Goal: Information Seeking & Learning: Learn about a topic

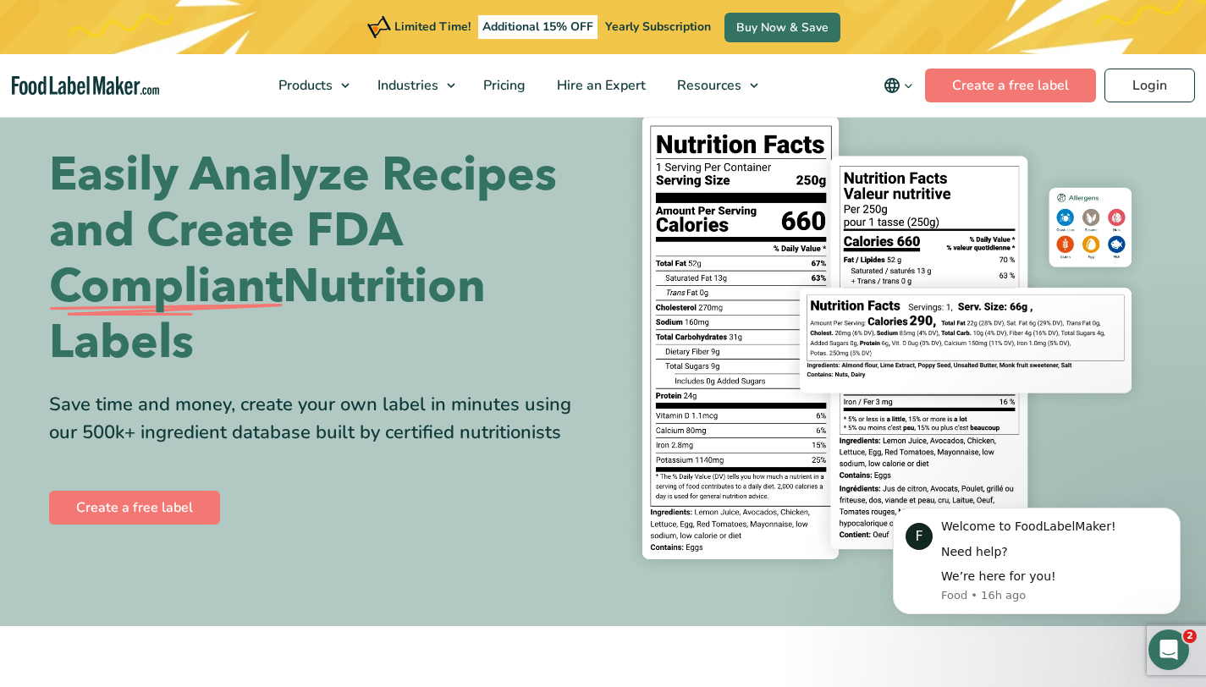
scroll to position [67, 0]
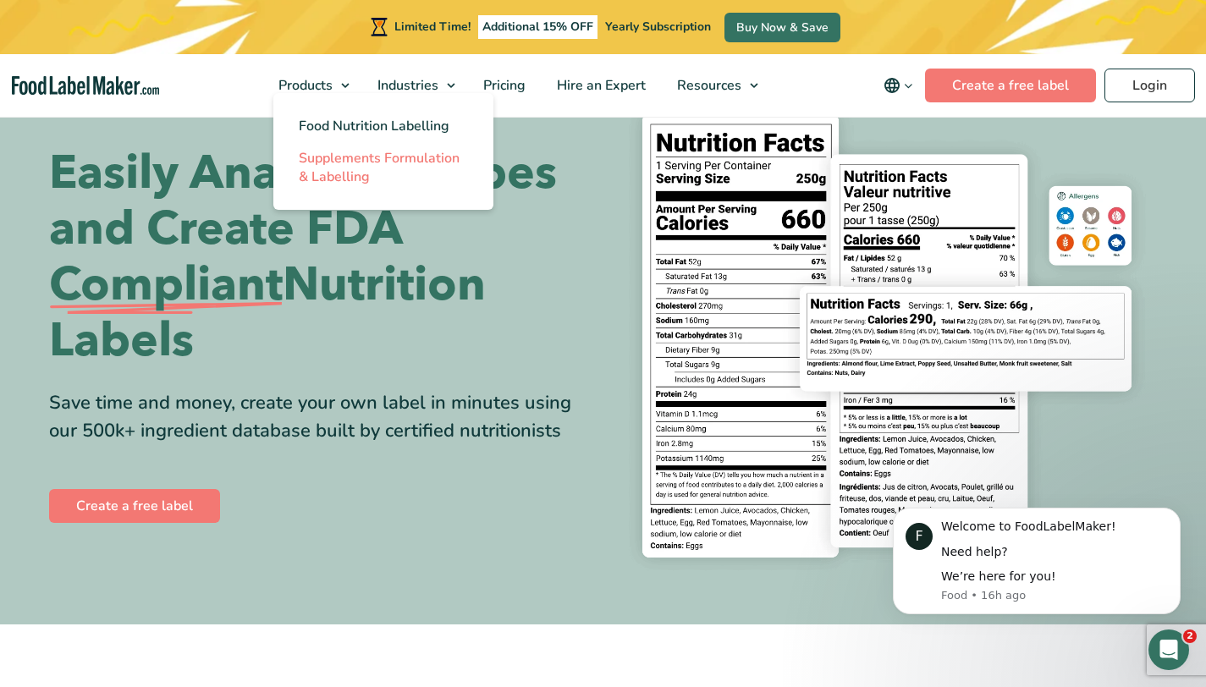
click at [348, 175] on span "Supplements Formulation & Labelling" at bounding box center [379, 167] width 161 height 37
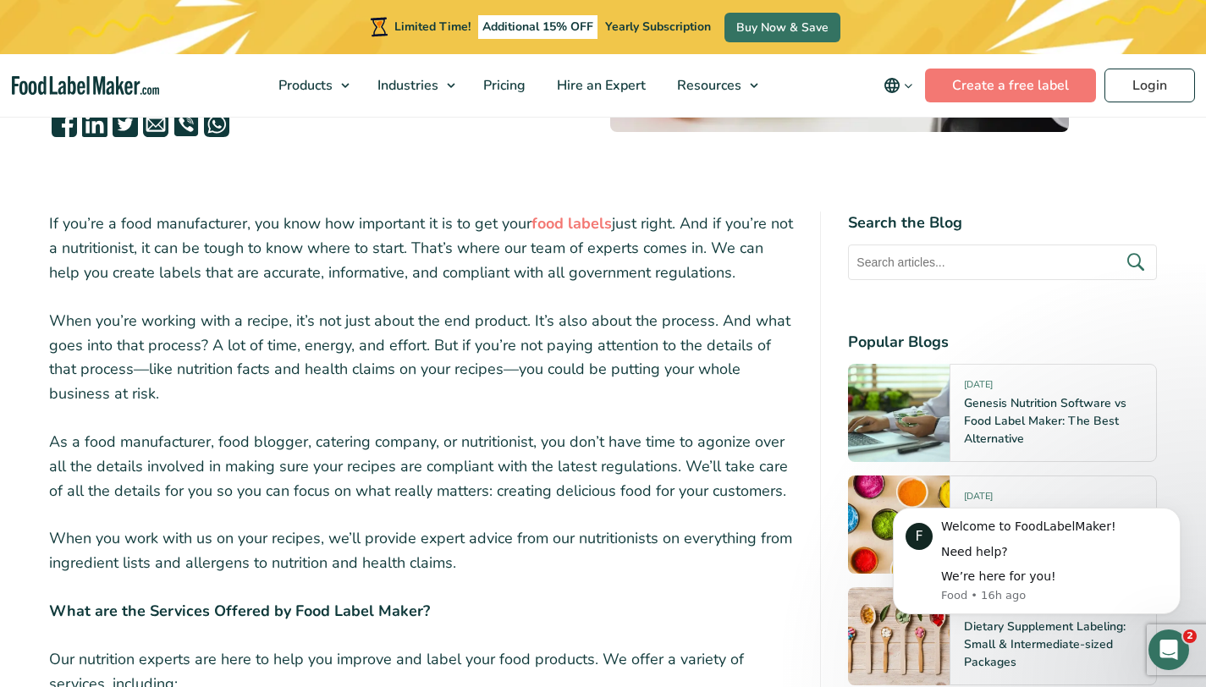
scroll to position [554, 0]
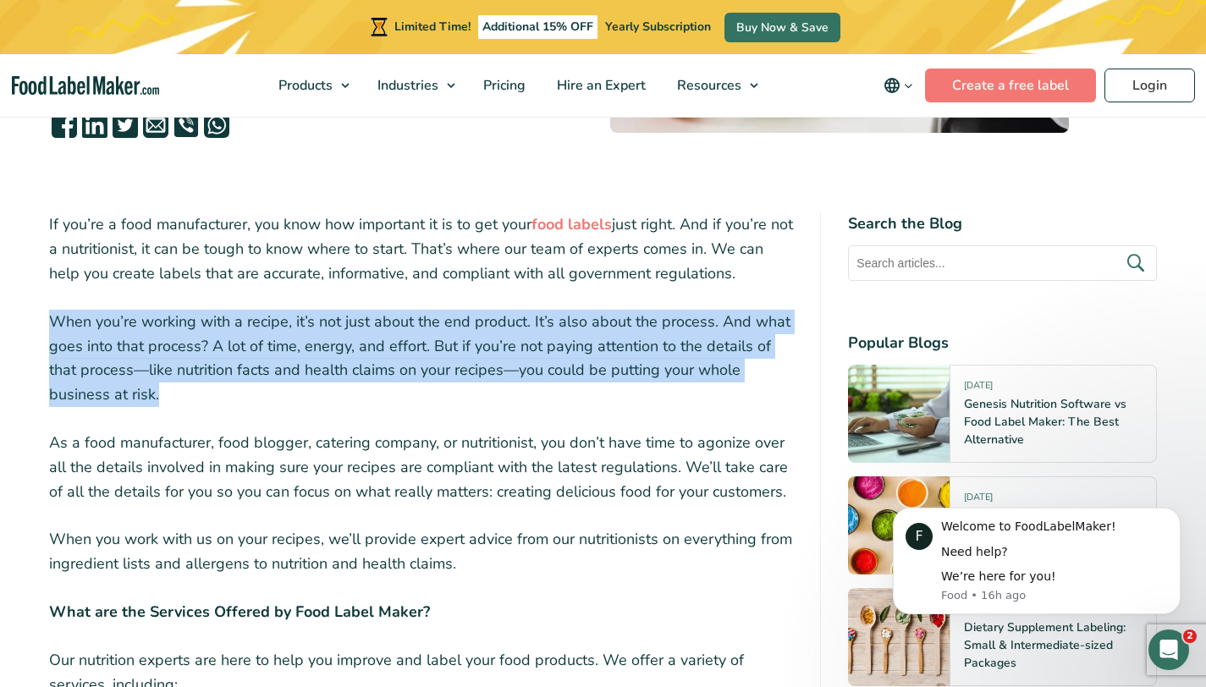
drag, startPoint x: 158, startPoint y: 395, endPoint x: 45, endPoint y: 313, distance: 140.0
copy p "When you’re working with a recipe, it’s not just about the end product. It’s al…"
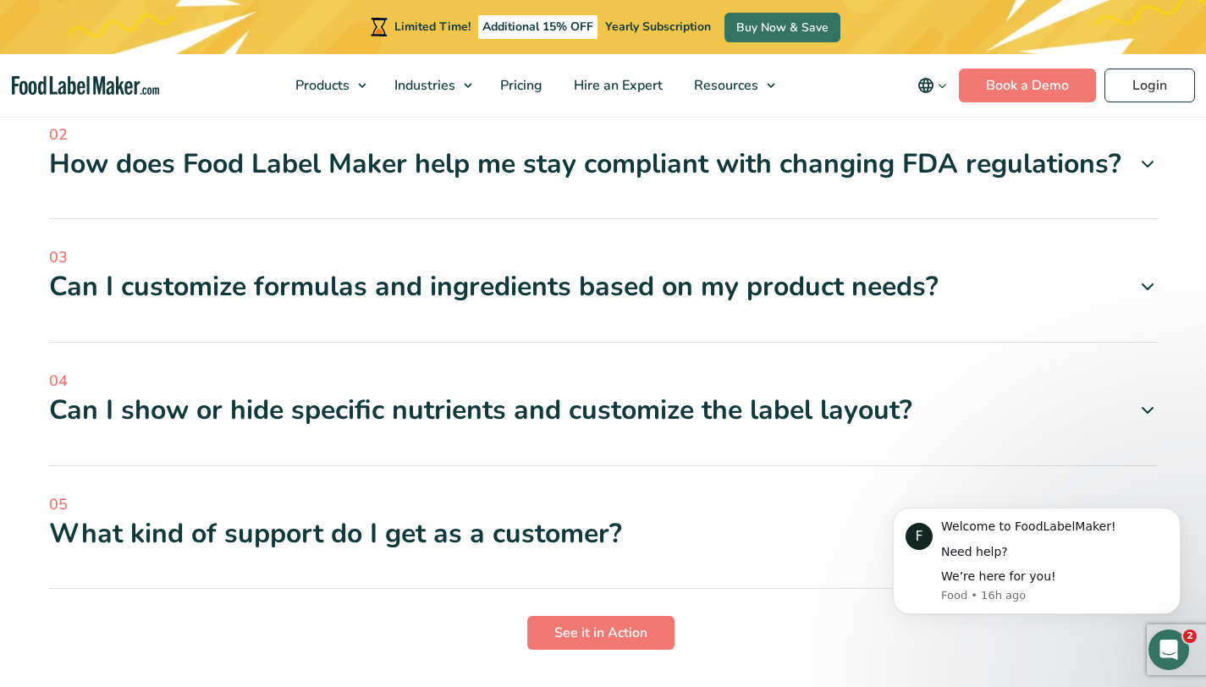
scroll to position [4634, 0]
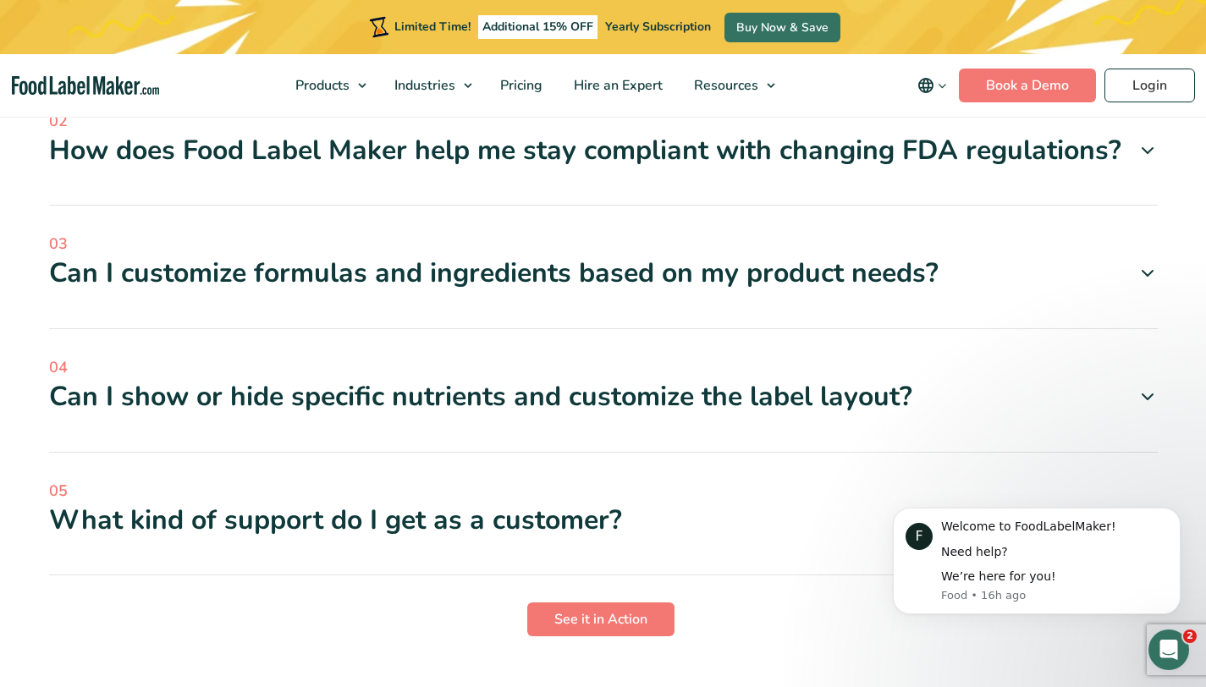
click at [1144, 387] on icon at bounding box center [1147, 397] width 20 height 20
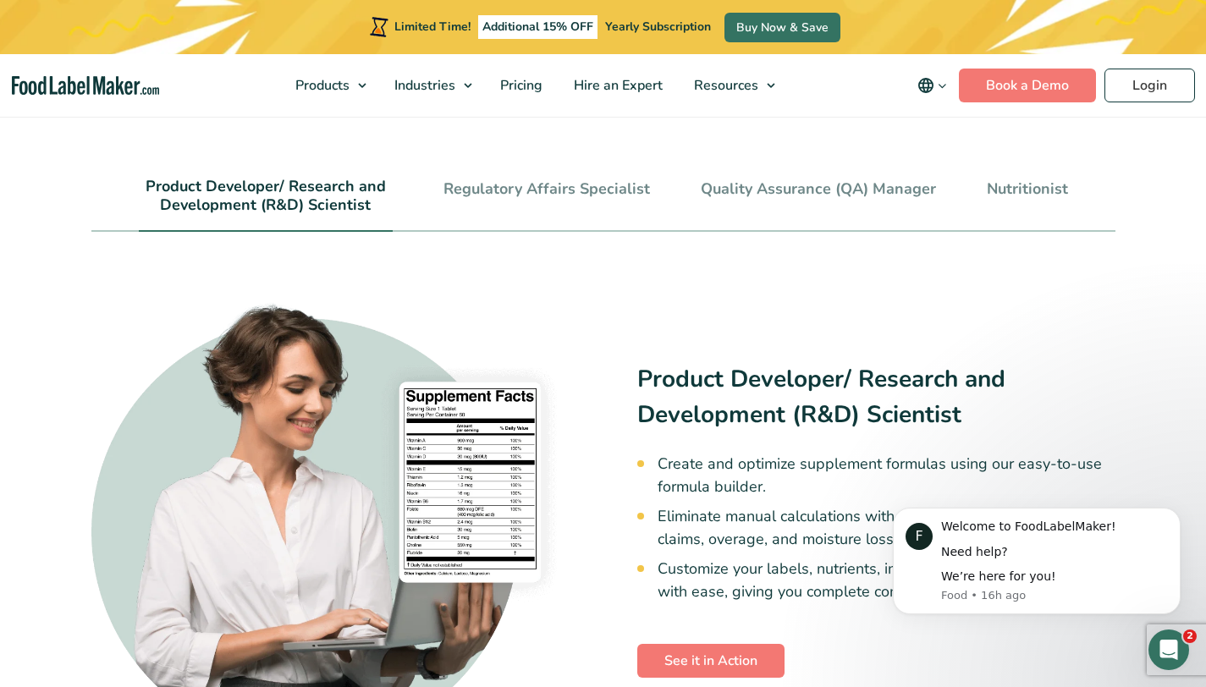
scroll to position [3617, 0]
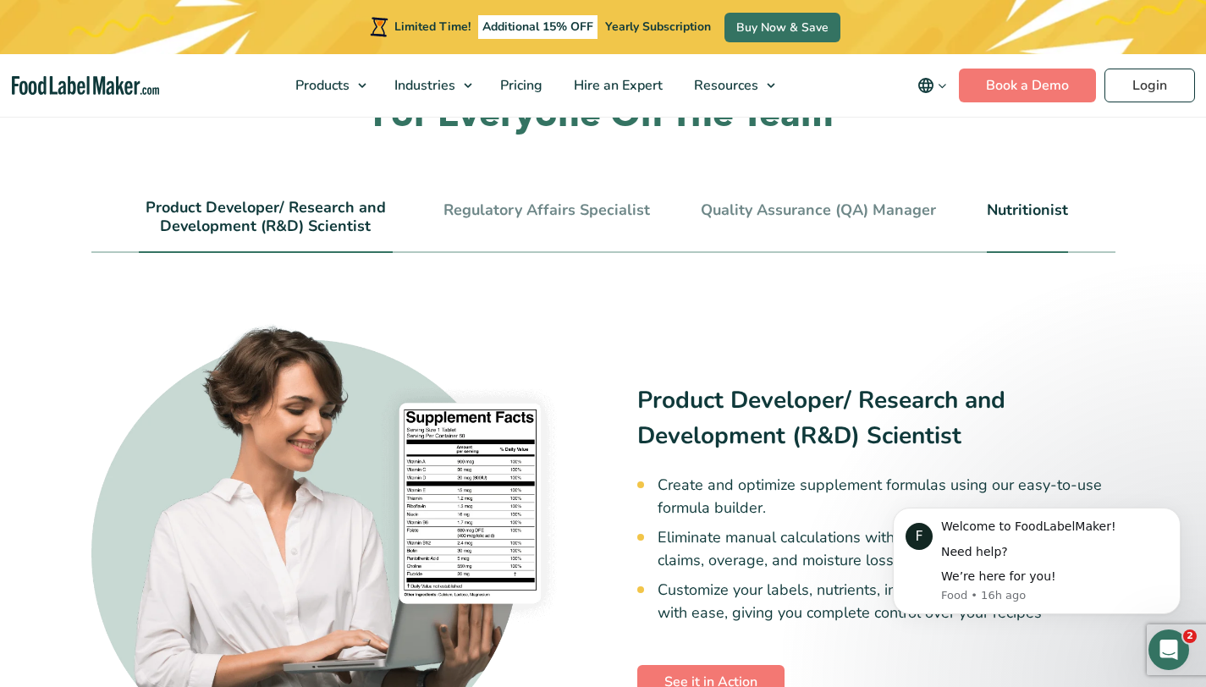
click at [1017, 199] on li "Nutritionist" at bounding box center [1027, 226] width 81 height 54
click at [1017, 201] on link "Nutritionist" at bounding box center [1027, 210] width 81 height 19
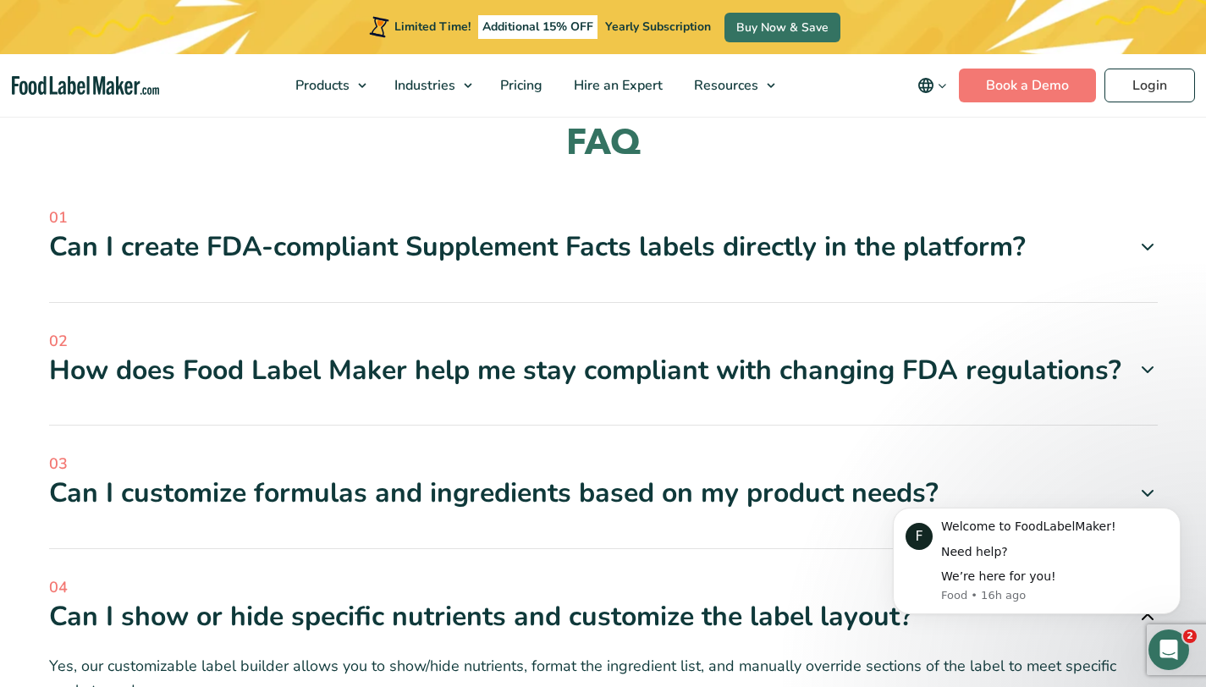
scroll to position [4535, 0]
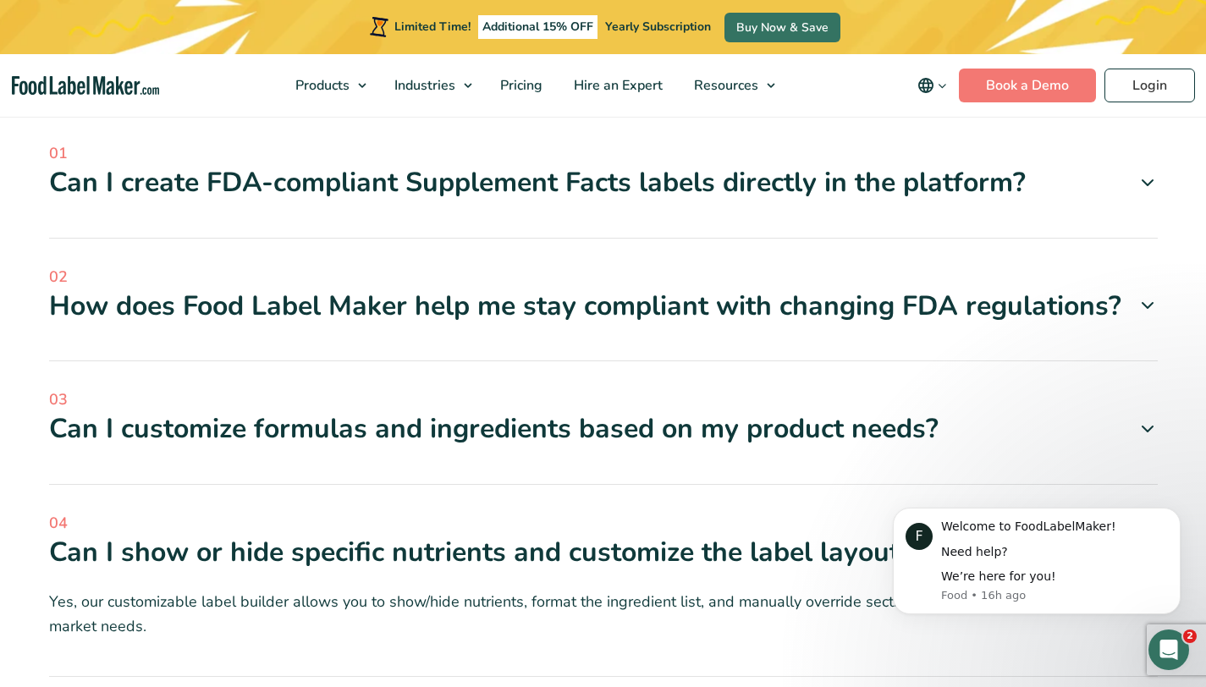
click at [1143, 419] on icon at bounding box center [1147, 429] width 20 height 20
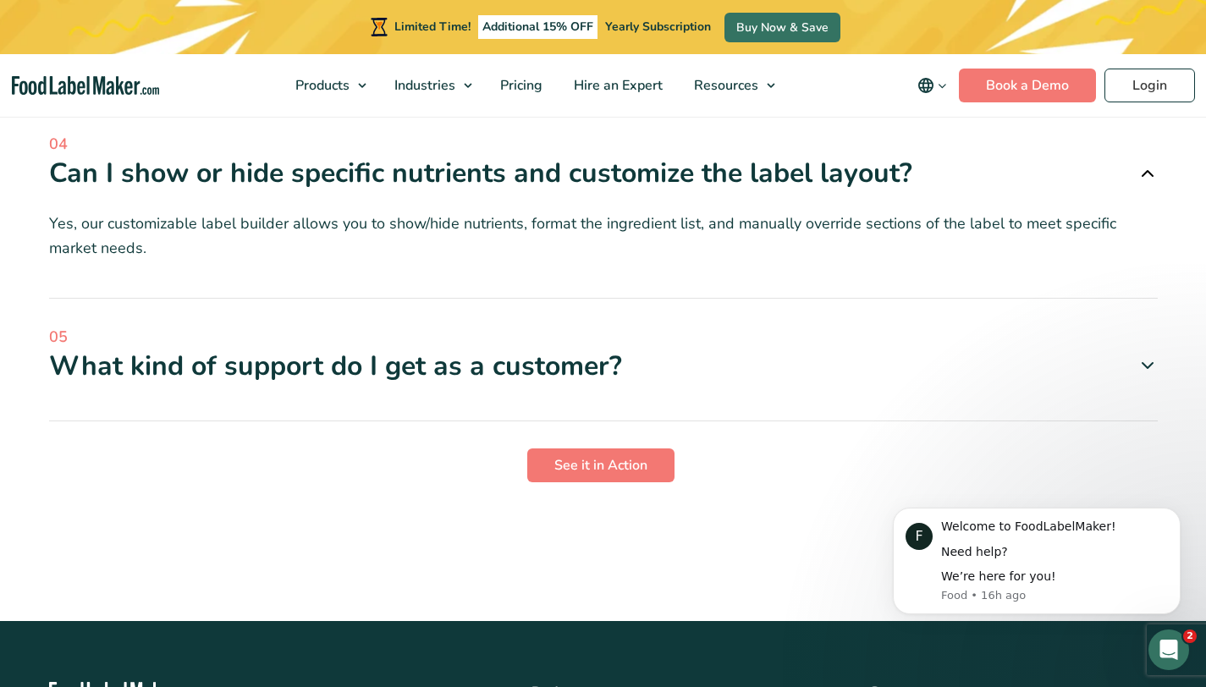
scroll to position [4981, 0]
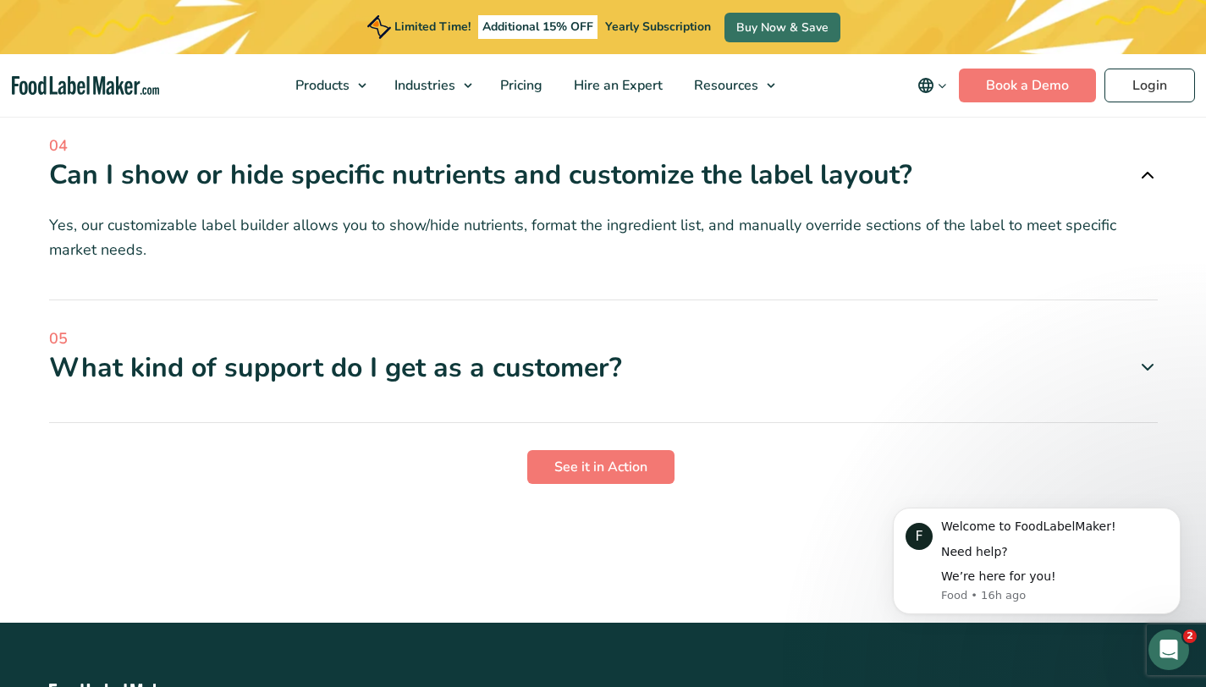
click at [1147, 357] on icon at bounding box center [1147, 367] width 20 height 20
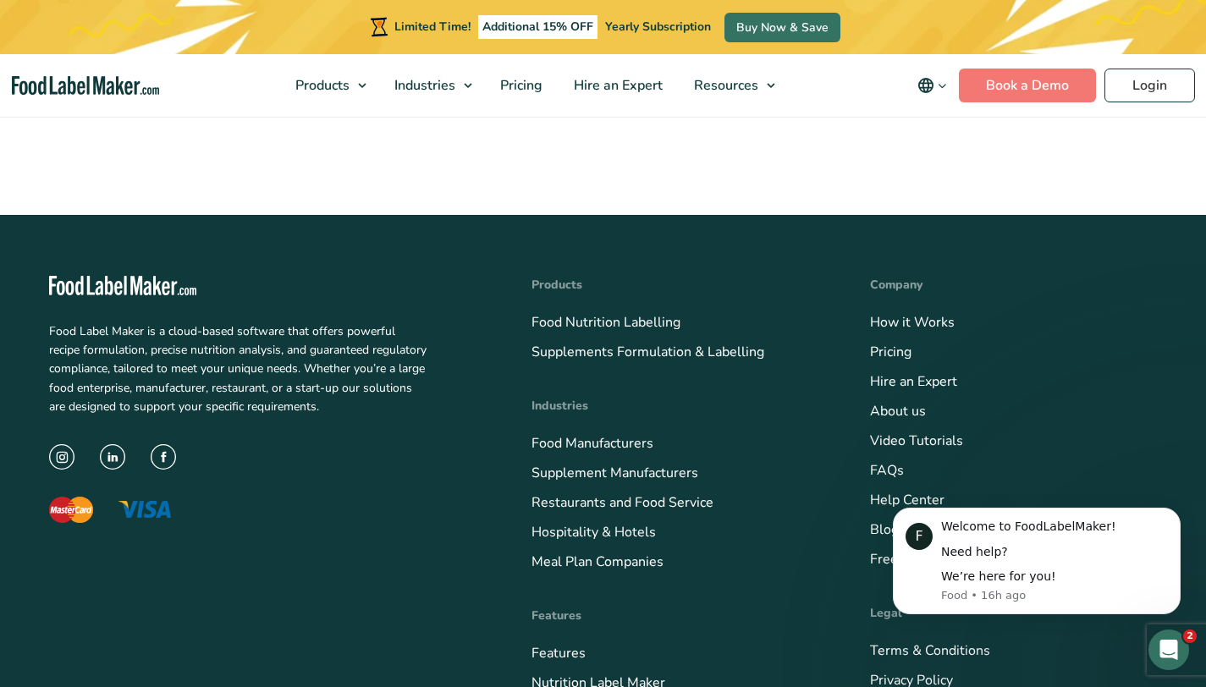
scroll to position [5457, 0]
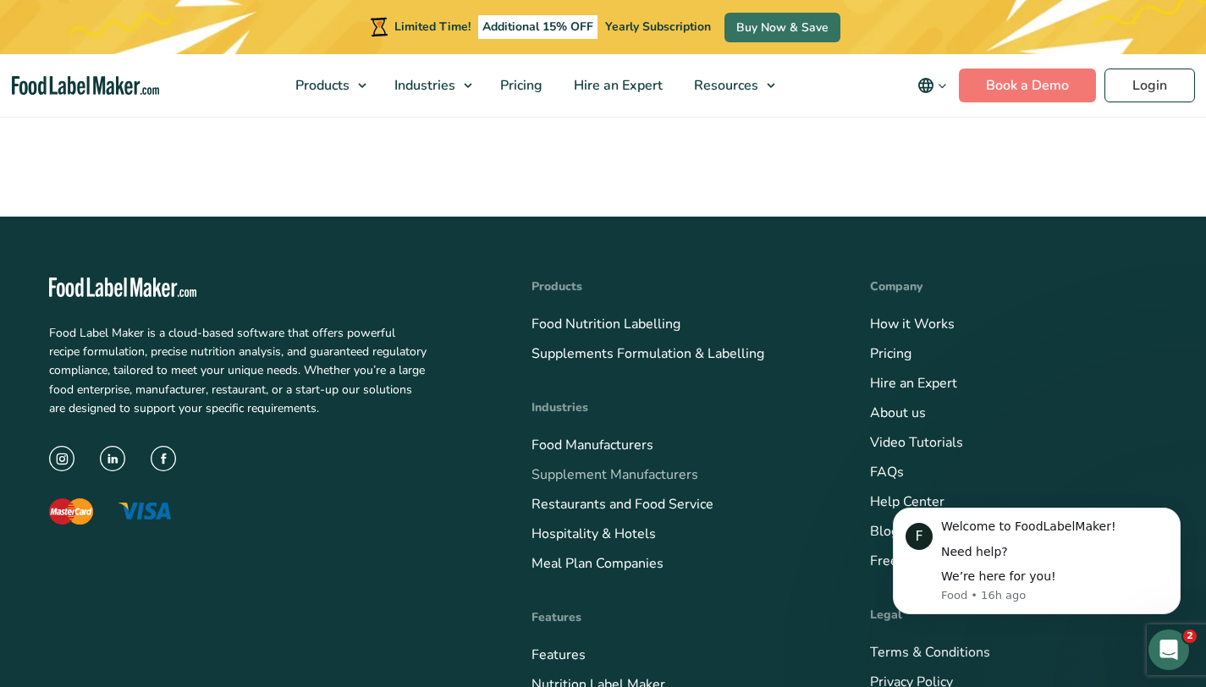
click at [646, 465] on link "Supplement Manufacturers" at bounding box center [614, 474] width 167 height 19
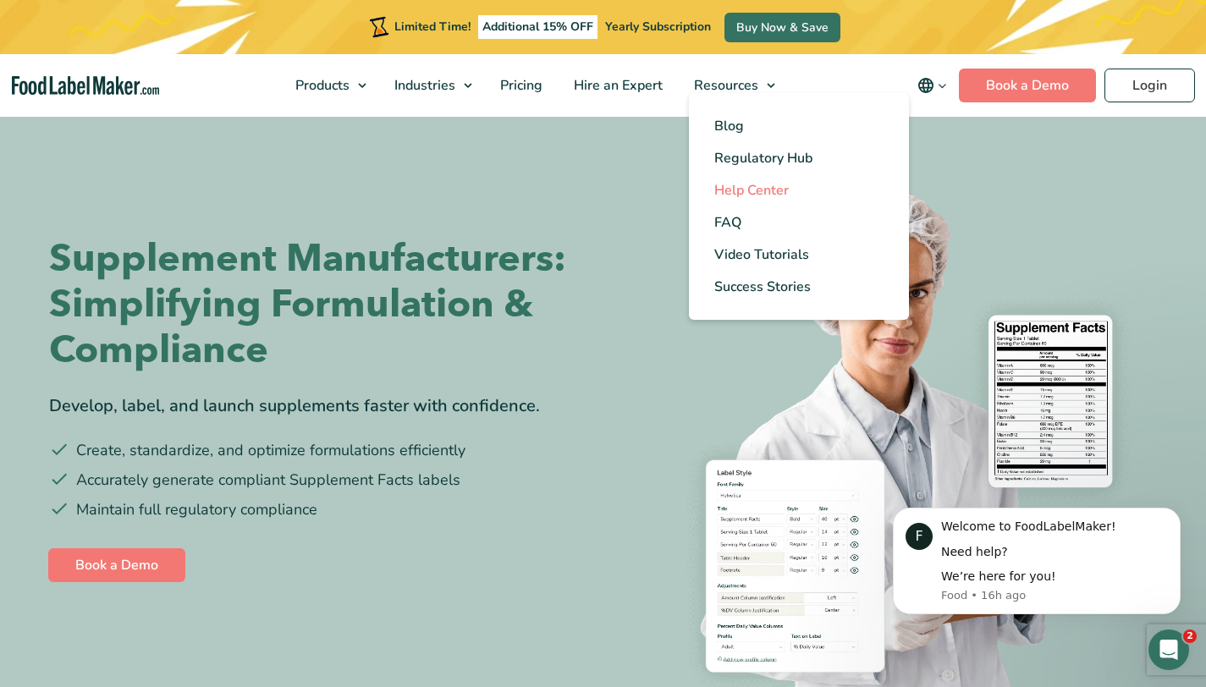
click at [749, 186] on span "Help Center" at bounding box center [751, 190] width 74 height 19
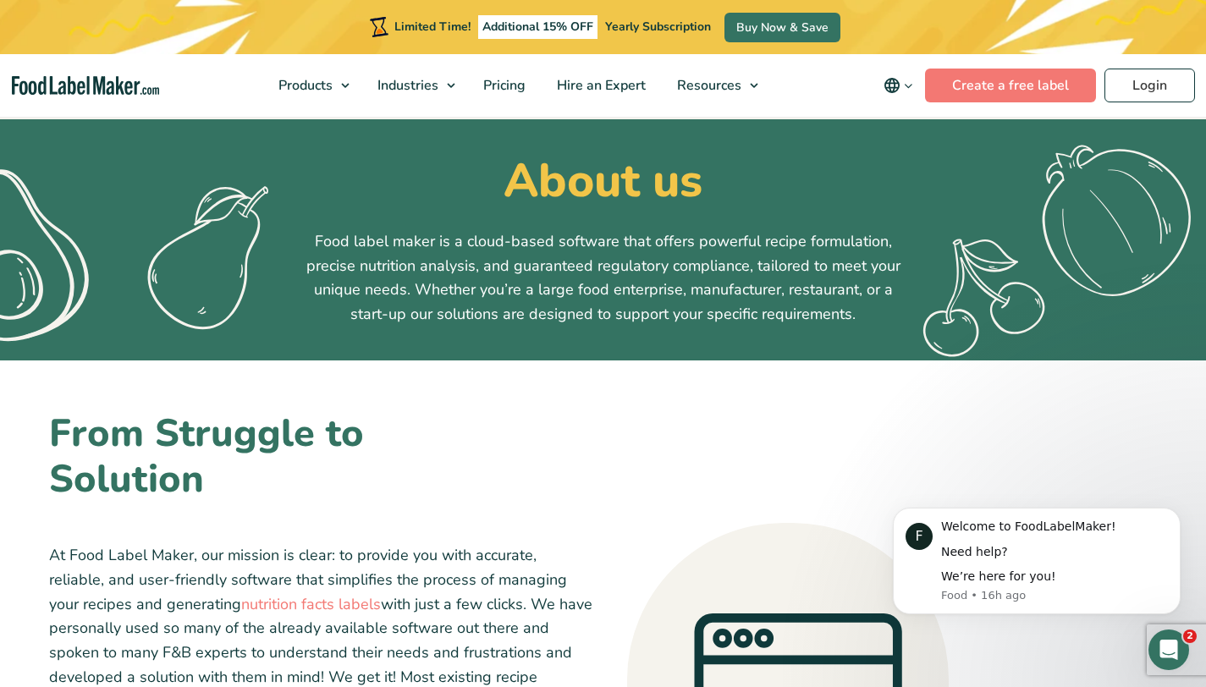
scroll to position [62, 0]
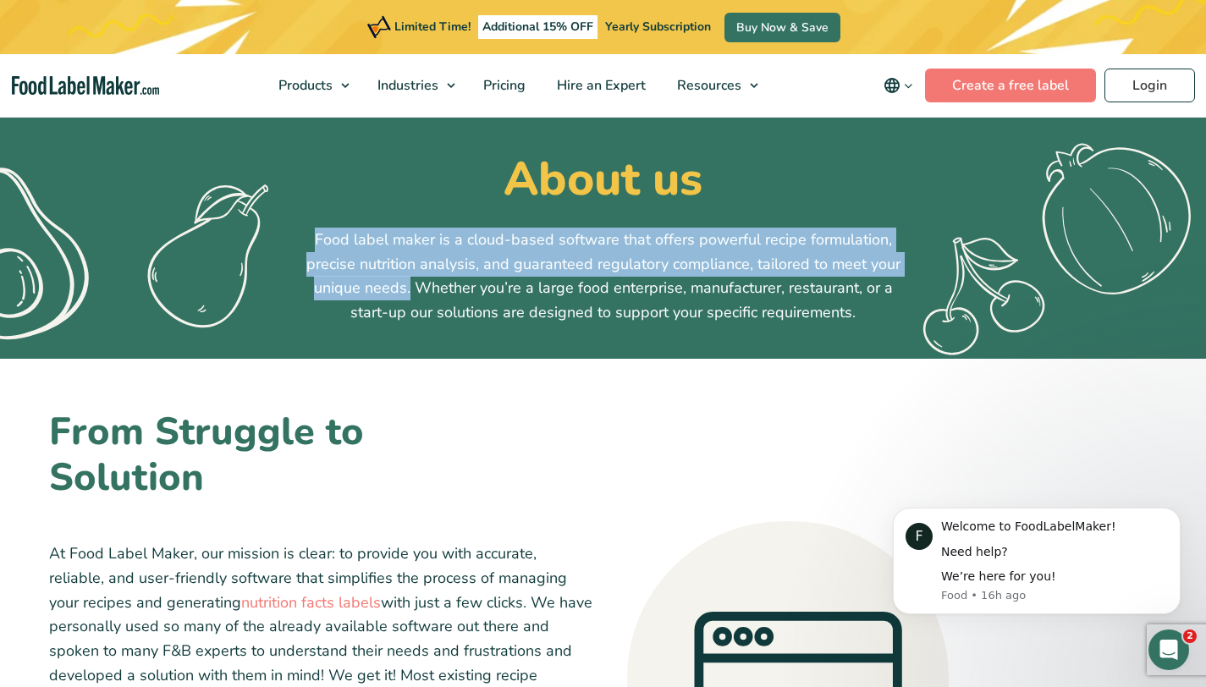
drag, startPoint x: 412, startPoint y: 289, endPoint x: 316, endPoint y: 246, distance: 105.7
click at [316, 246] on p "Food label maker is a cloud-based software that offers powerful recipe formulat…" at bounding box center [603, 276] width 609 height 97
copy p "Food label maker is a cloud-based software that offers powerful recipe formulat…"
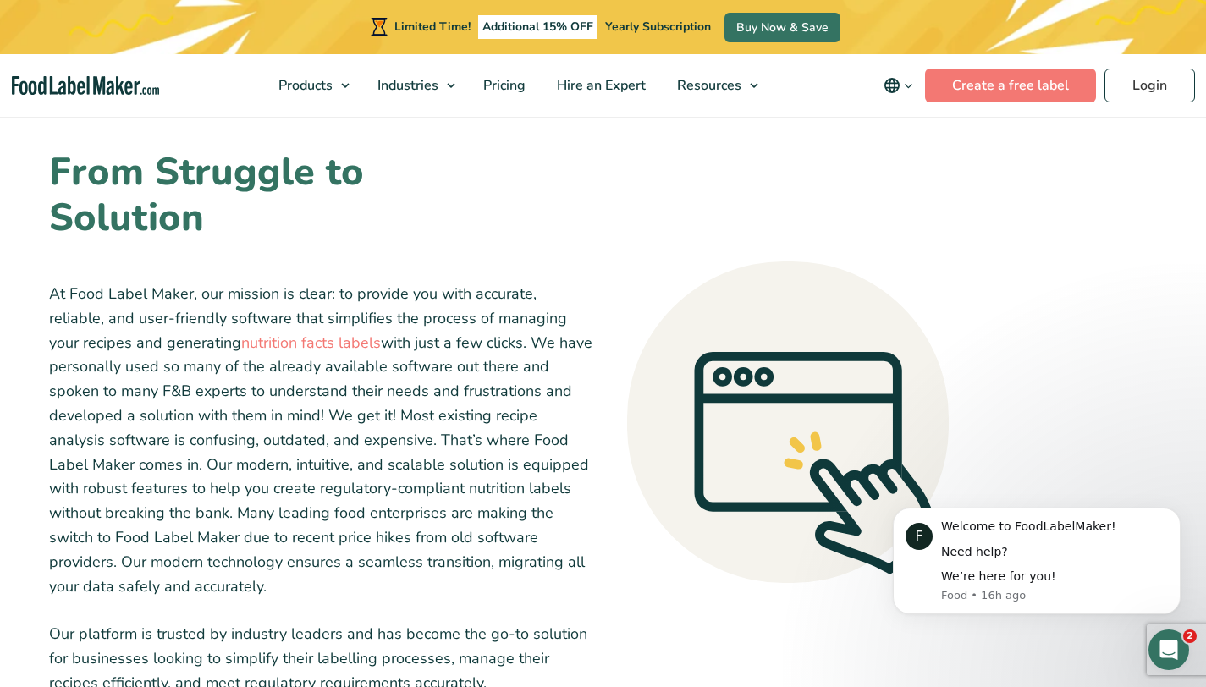
scroll to position [322, 0]
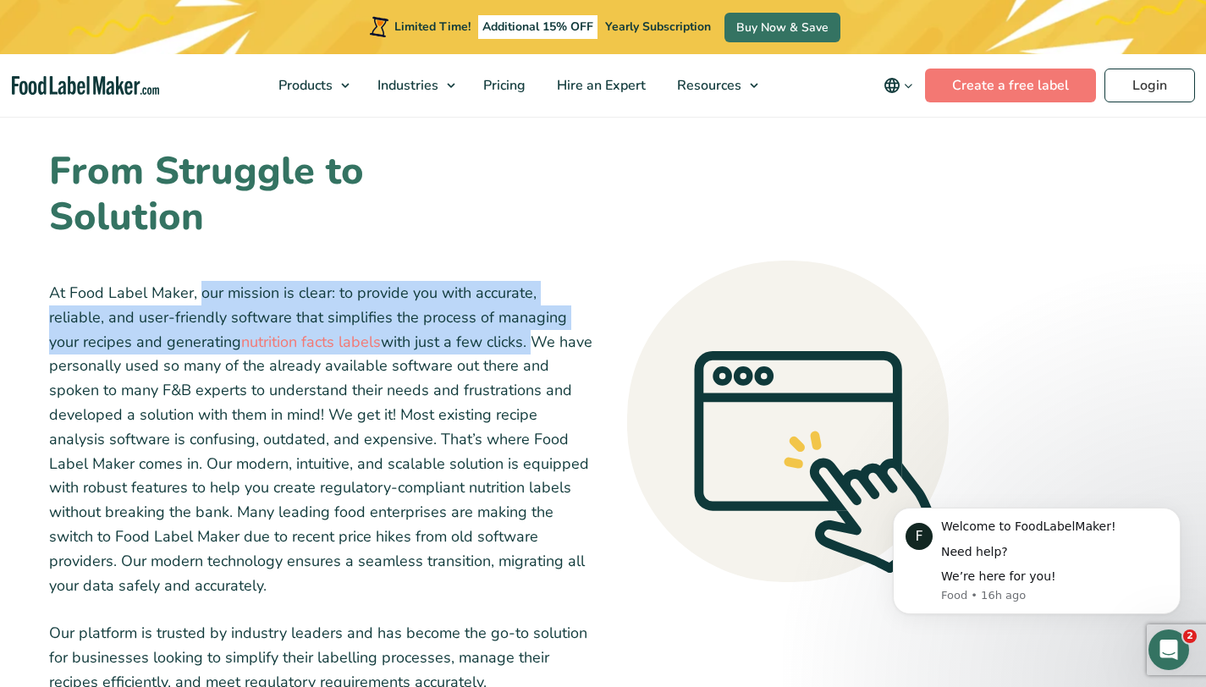
drag, startPoint x: 198, startPoint y: 296, endPoint x: 444, endPoint y: 347, distance: 251.4
click at [444, 347] on p "At Food Label Maker, our mission is clear: to provide you with accurate, reliab…" at bounding box center [321, 439] width 544 height 316
copy p "our mission is clear: to provide you with accurate, reliable, and user-friendly…"
